Goal: Task Accomplishment & Management: Complete application form

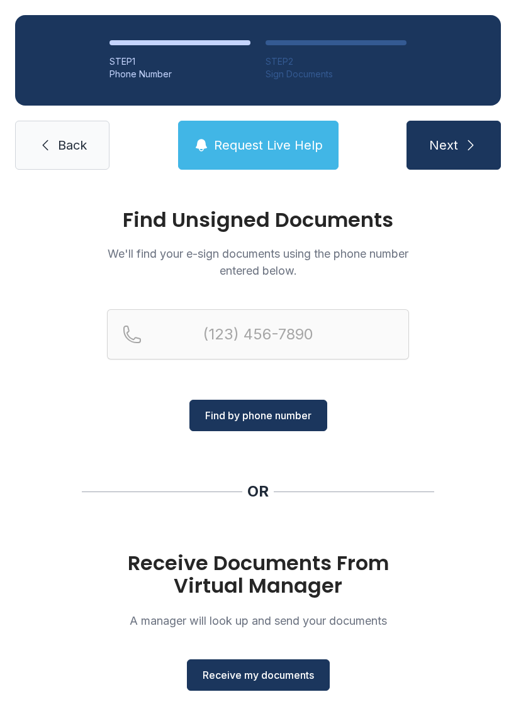
click at [290, 661] on button "Receive my documents" at bounding box center [258, 675] width 143 height 31
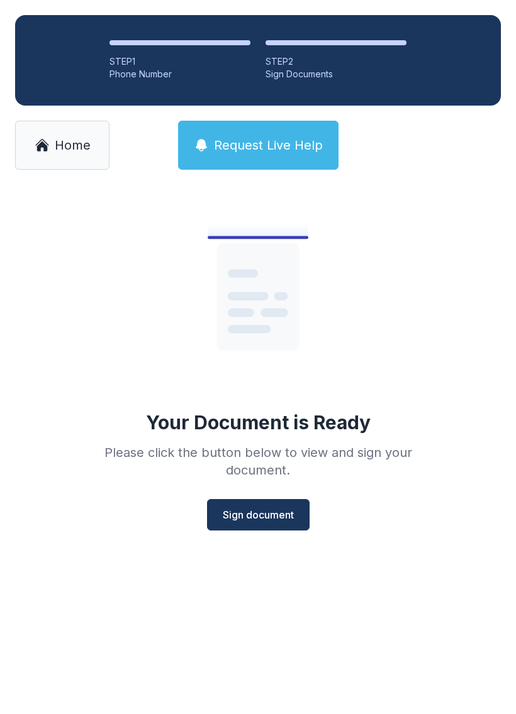
click at [270, 518] on span "Sign document" at bounding box center [258, 515] width 71 height 15
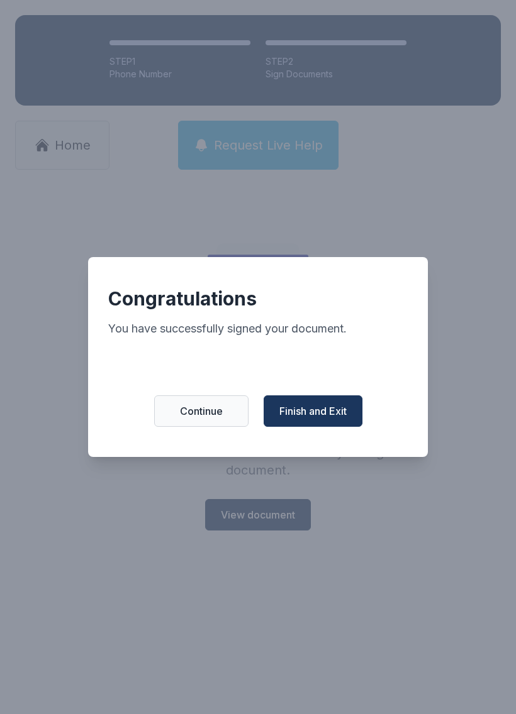
click at [323, 408] on button "Finish and Exit" at bounding box center [313, 411] width 99 height 31
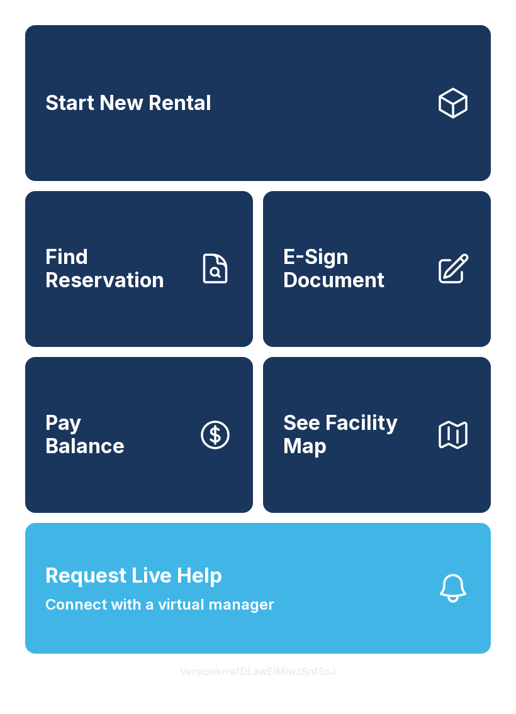
click at [214, 616] on span "Connect with a virtual manager" at bounding box center [159, 605] width 229 height 23
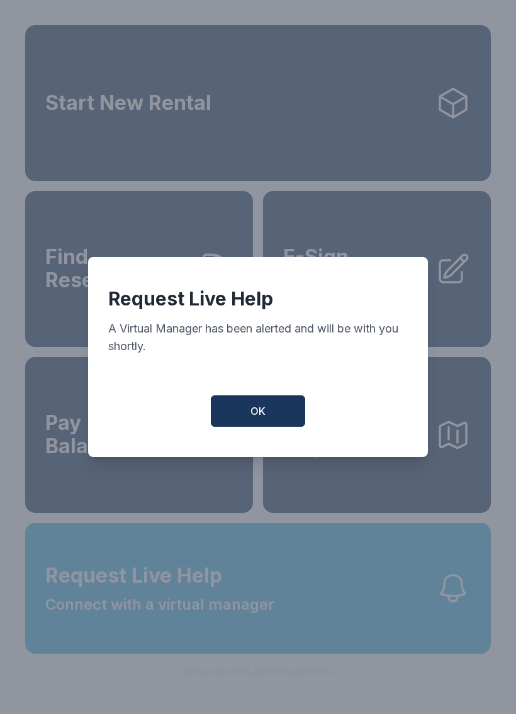
click at [281, 414] on button "OK" at bounding box center [258, 411] width 94 height 31
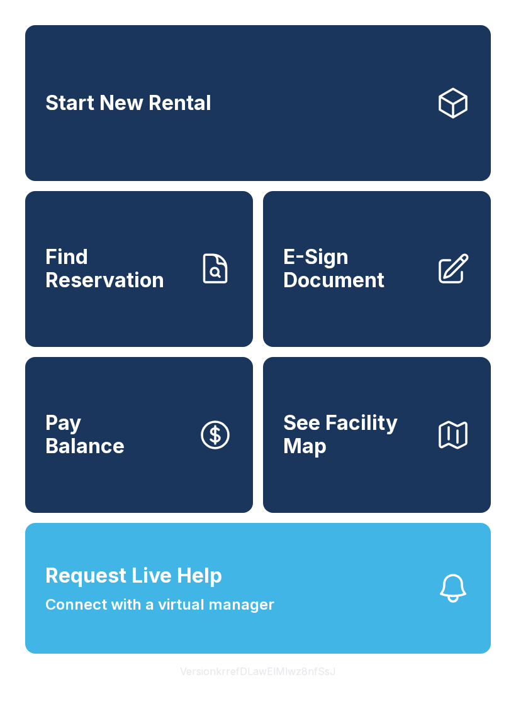
click at [296, 619] on button "Request Live Help Connect with a virtual manager" at bounding box center [257, 588] width 465 height 131
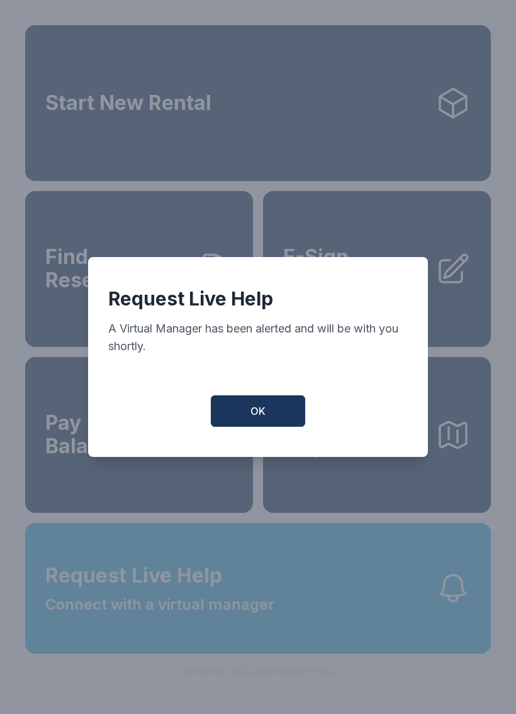
click at [286, 425] on button "OK" at bounding box center [258, 411] width 94 height 31
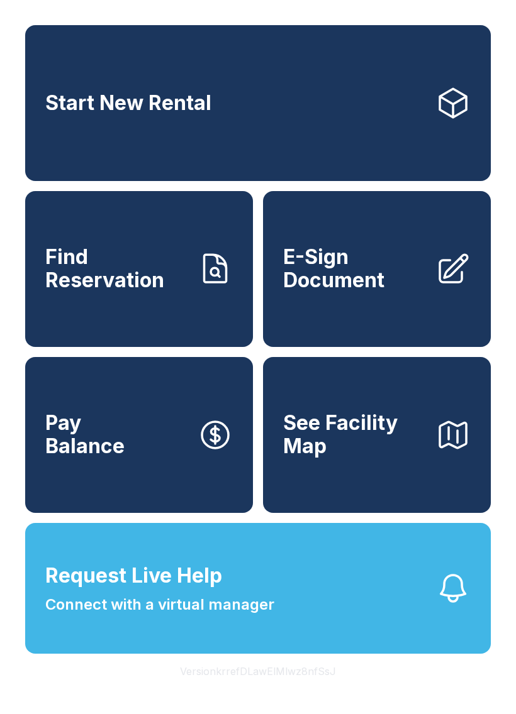
click at [410, 640] on button "Request Live Help Connect with a virtual manager" at bounding box center [257, 588] width 465 height 131
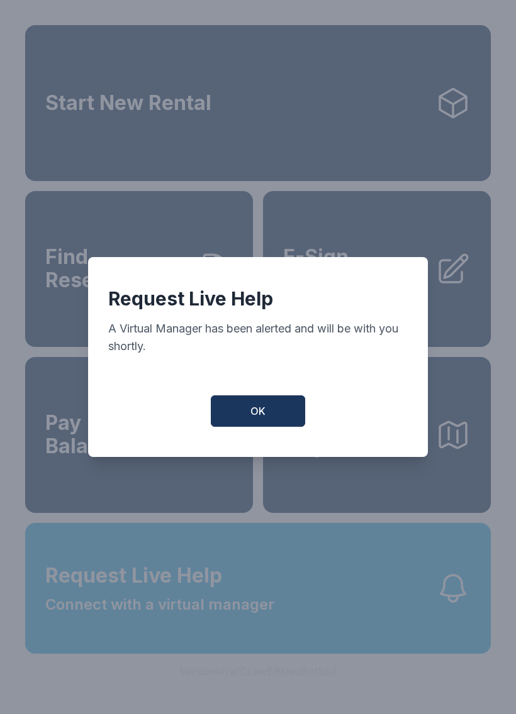
click at [260, 405] on button "OK" at bounding box center [258, 411] width 94 height 31
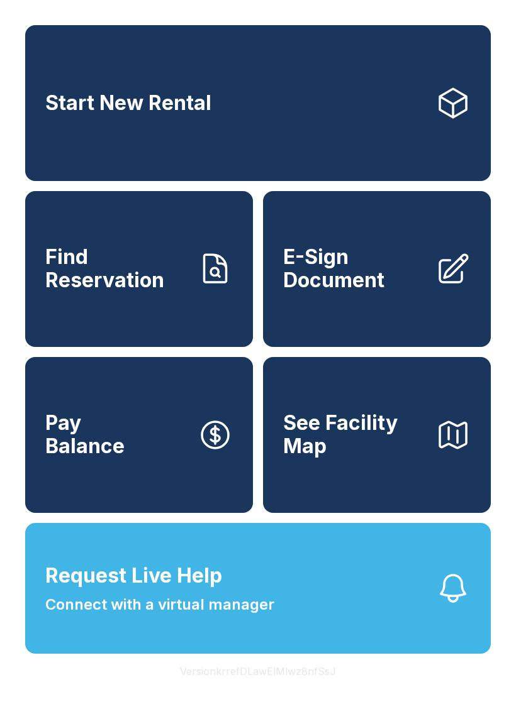
click at [235, 108] on link "Start New Rental" at bounding box center [257, 103] width 465 height 156
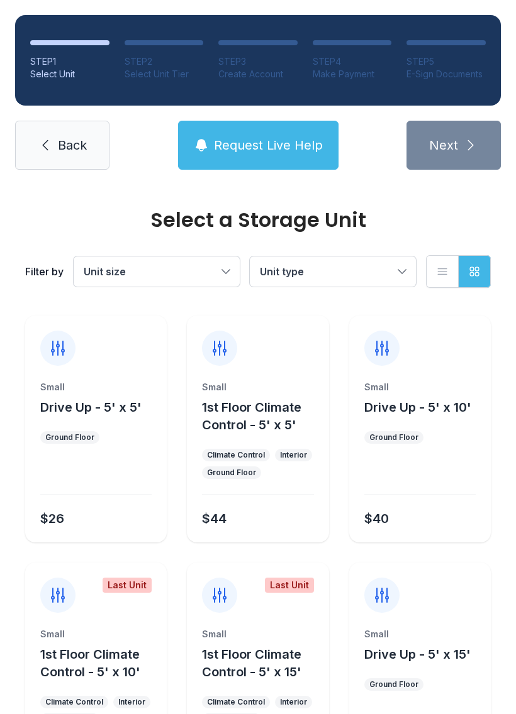
click at [87, 140] on span "Back" at bounding box center [72, 145] width 29 height 18
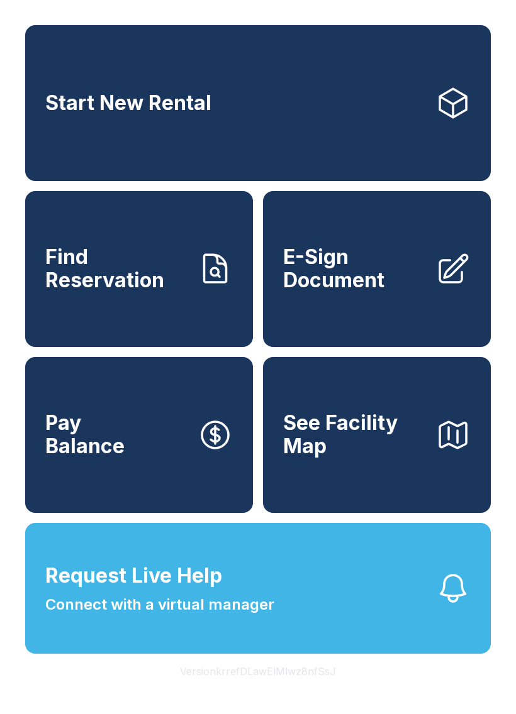
click at [486, 637] on button "Request Live Help Connect with a virtual manager" at bounding box center [257, 588] width 465 height 131
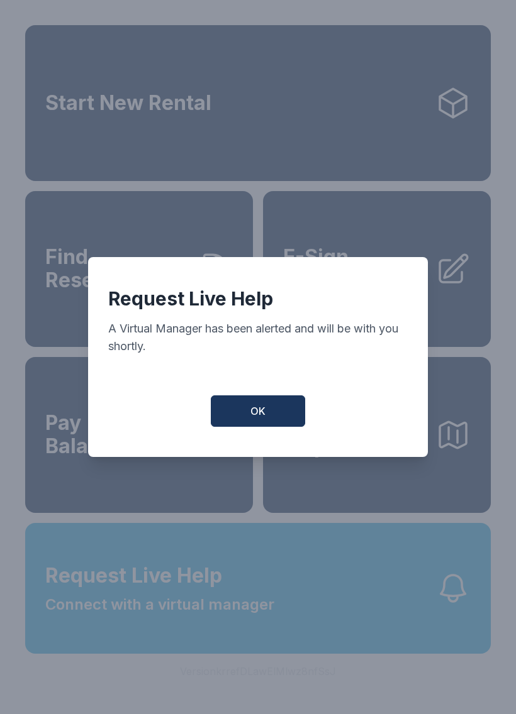
click at [255, 414] on span "OK" at bounding box center [257, 411] width 15 height 15
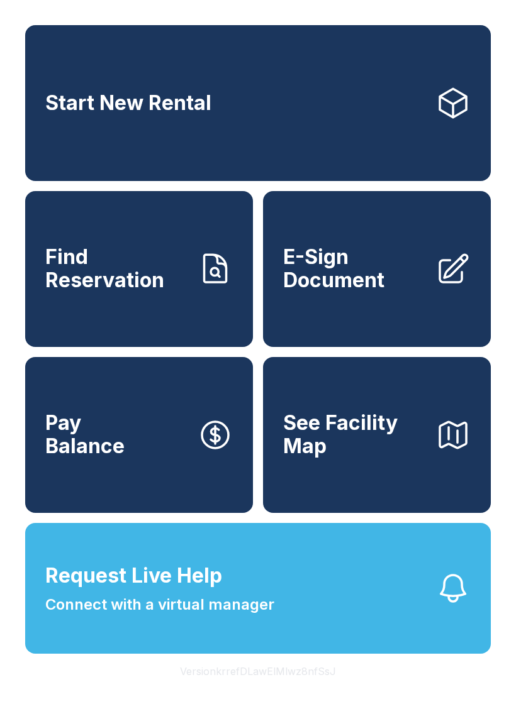
click at [397, 612] on button "Request Live Help Connect with a virtual manager" at bounding box center [257, 588] width 465 height 131
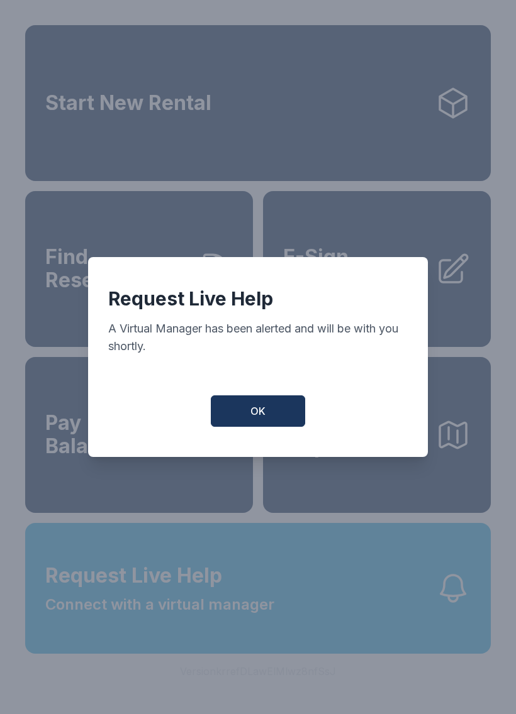
click at [269, 422] on button "OK" at bounding box center [258, 411] width 94 height 31
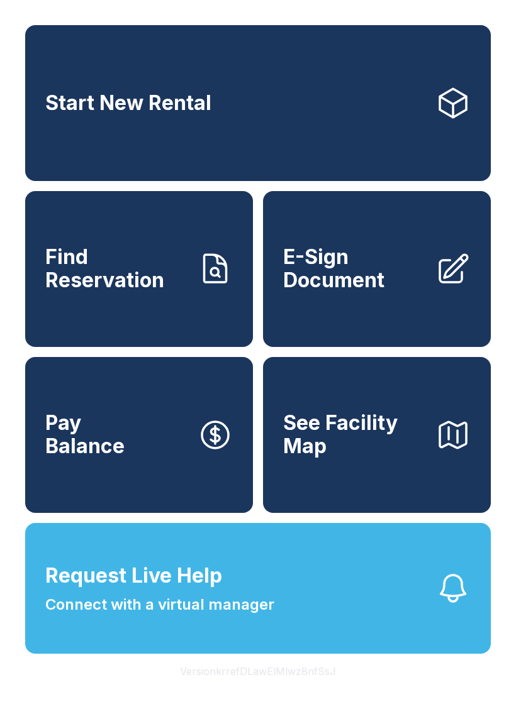
click at [72, 591] on span "Request Live Help" at bounding box center [133, 576] width 177 height 30
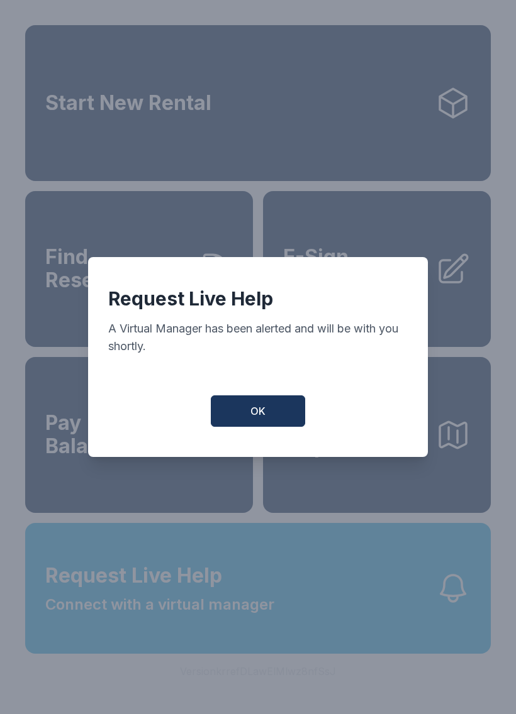
click at [248, 406] on button "OK" at bounding box center [258, 411] width 94 height 31
